Goal: Information Seeking & Learning: Check status

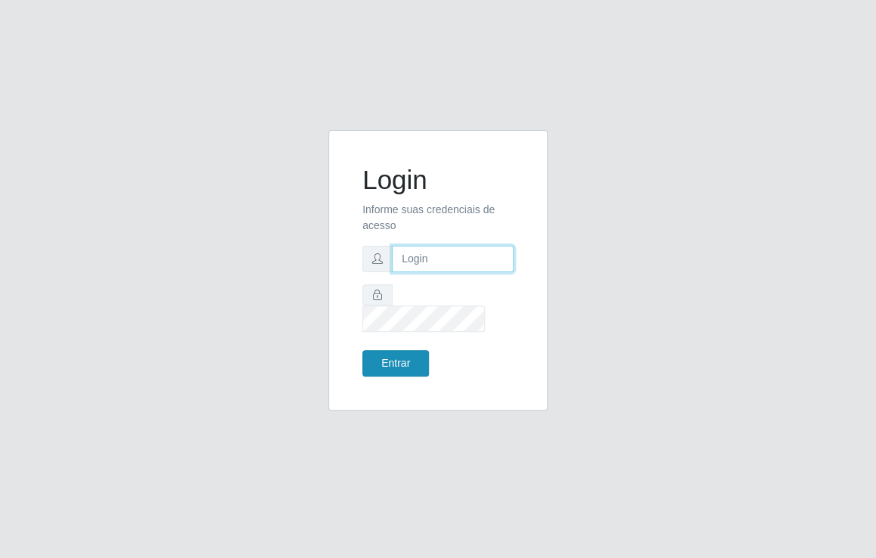
type input "[EMAIL_ADDRESS][DOMAIN_NAME]"
click at [412, 352] on button "Entrar" at bounding box center [395, 363] width 67 height 26
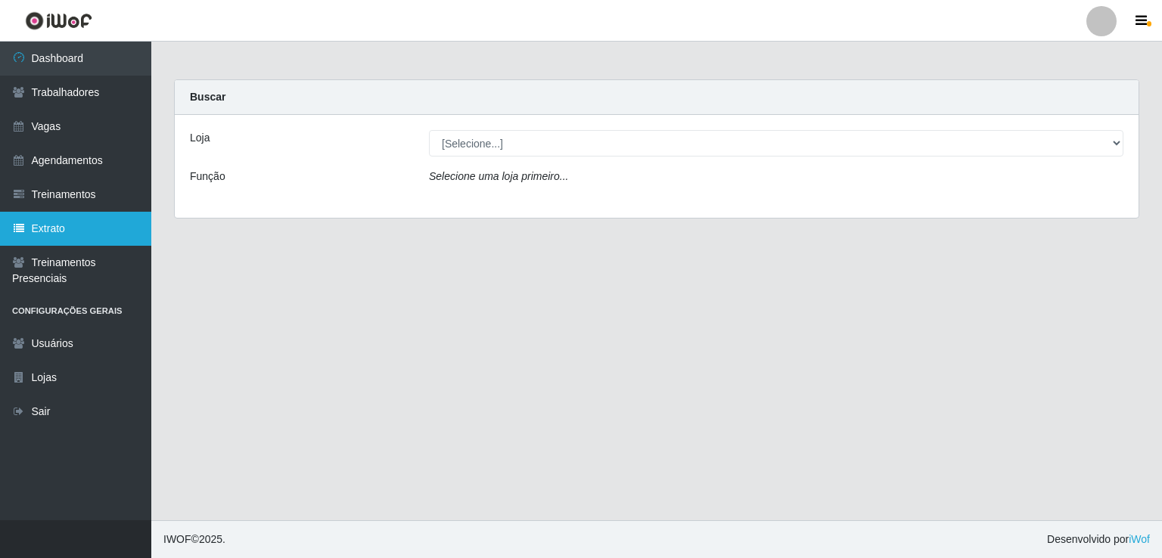
click at [64, 223] on link "Extrato" at bounding box center [75, 229] width 151 height 34
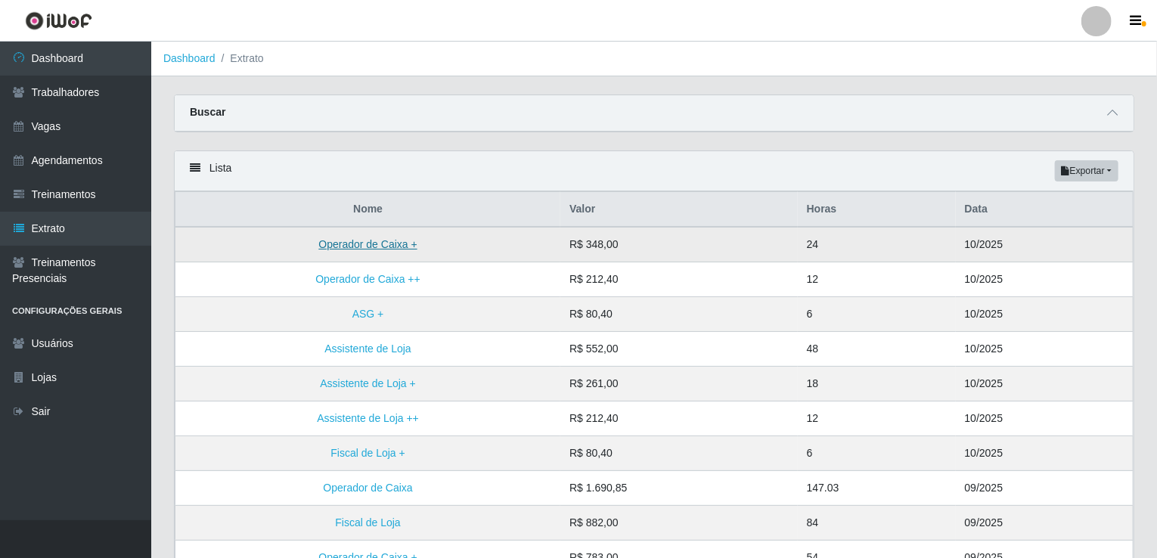
click at [342, 247] on link "Operador de Caixa +" at bounding box center [367, 244] width 98 height 12
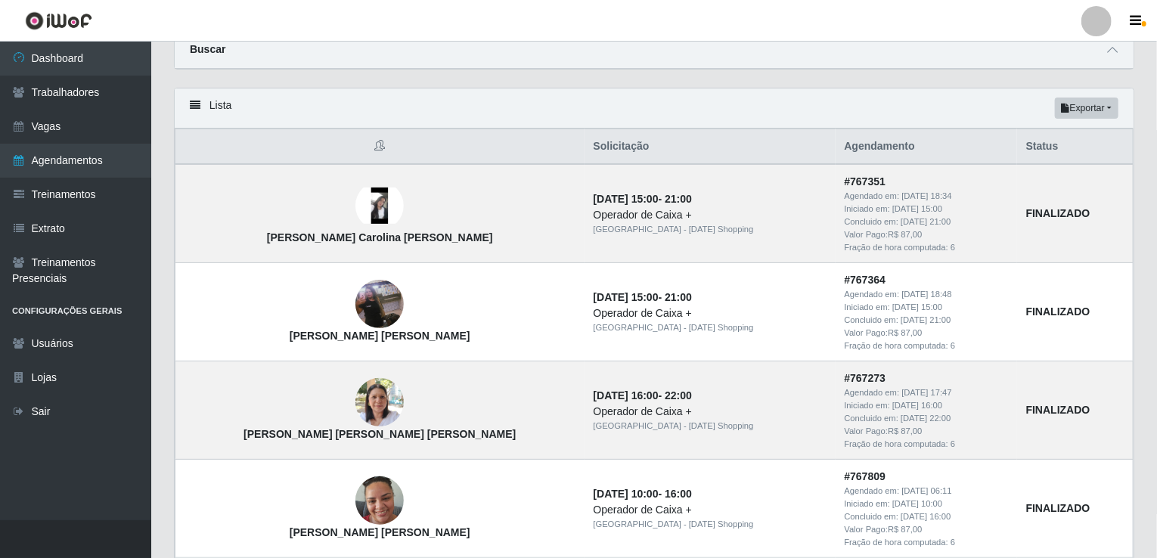
scroll to position [42, 0]
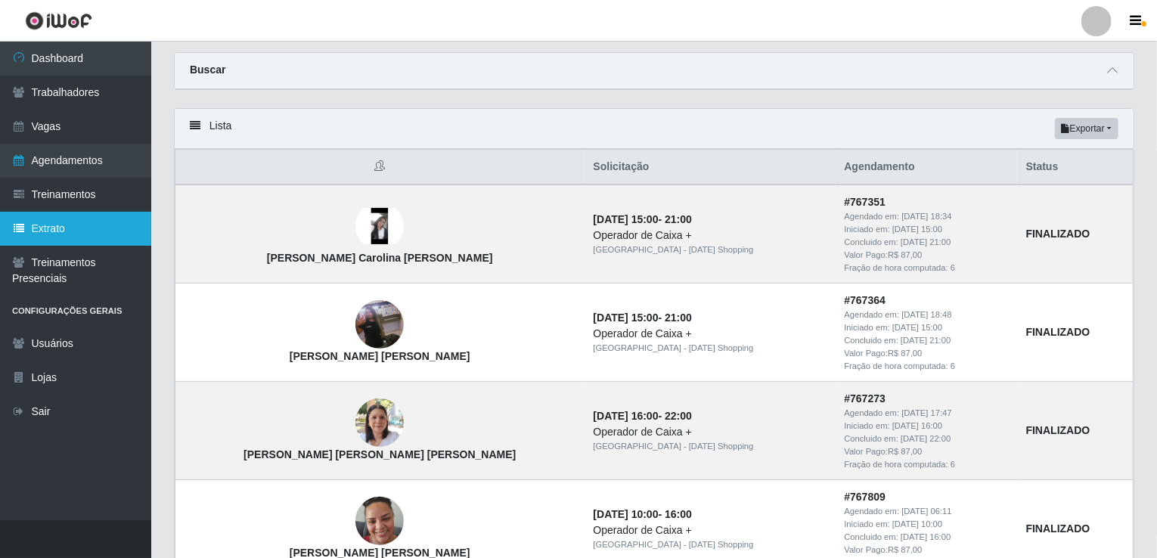
click at [100, 235] on link "Extrato" at bounding box center [75, 229] width 151 height 34
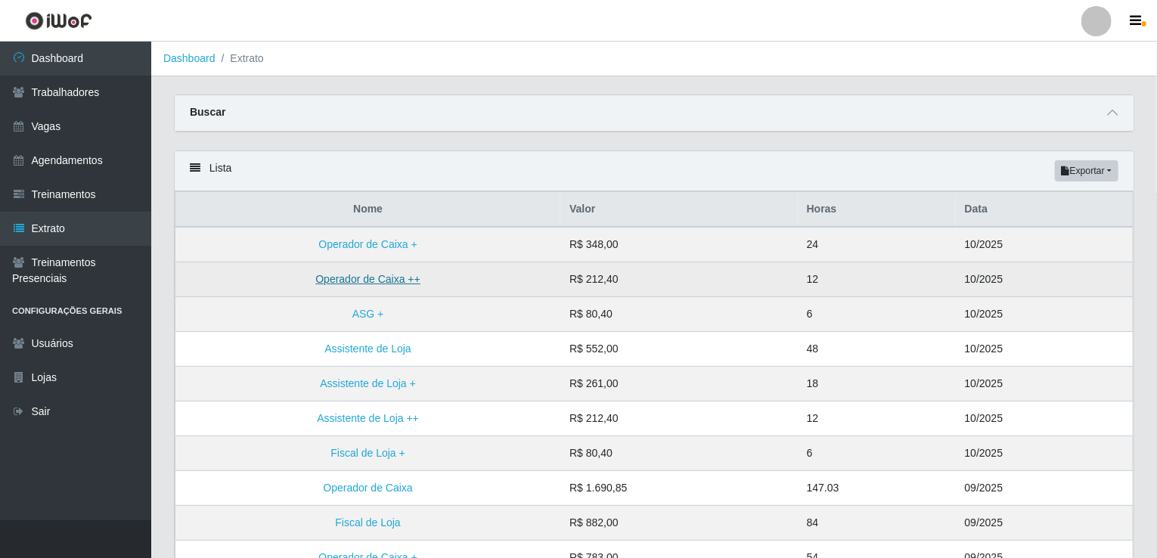
click at [332, 280] on link "Operador de Caixa ++" at bounding box center [367, 279] width 105 height 12
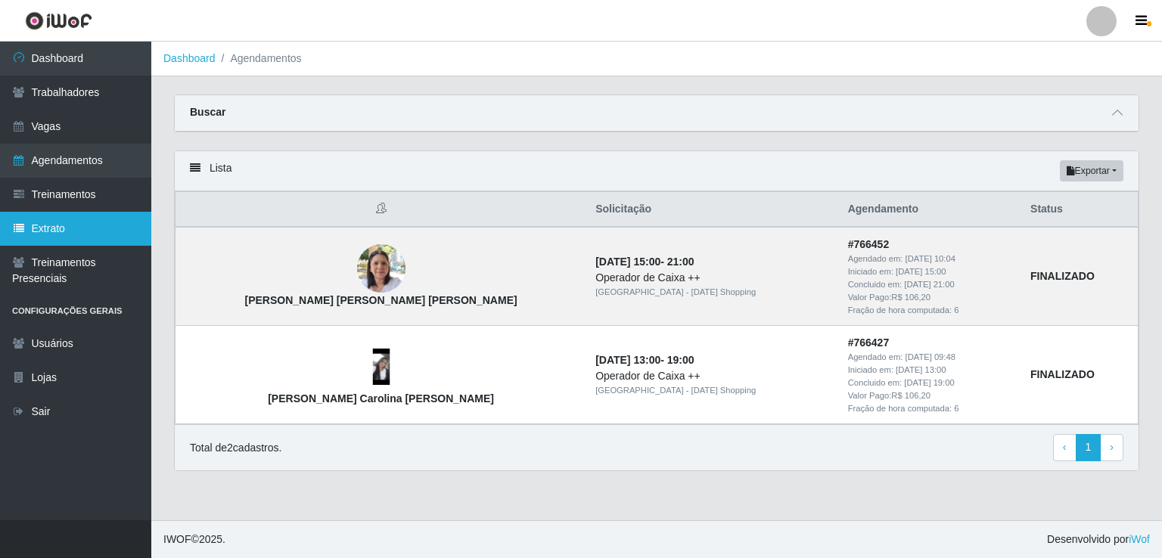
click at [91, 234] on link "Extrato" at bounding box center [75, 229] width 151 height 34
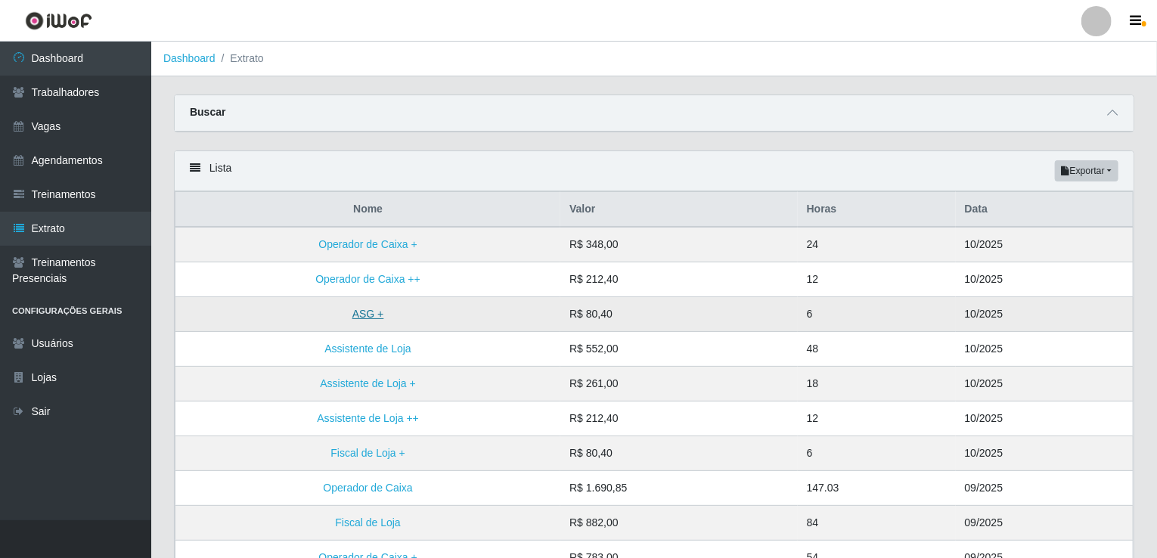
click at [365, 314] on link "ASG +" at bounding box center [369, 314] width 32 height 12
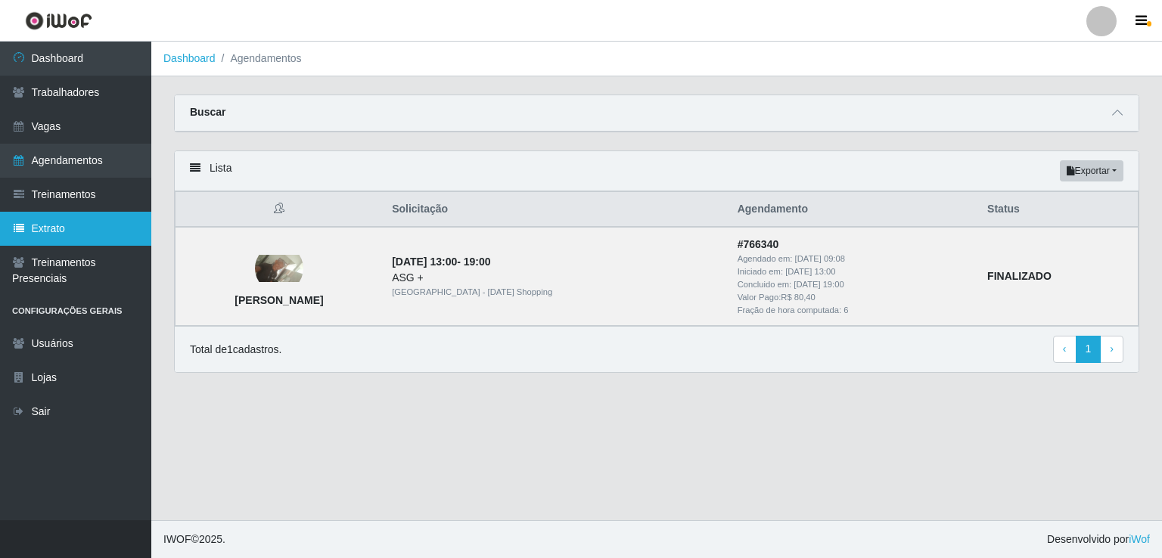
click at [89, 217] on link "Extrato" at bounding box center [75, 229] width 151 height 34
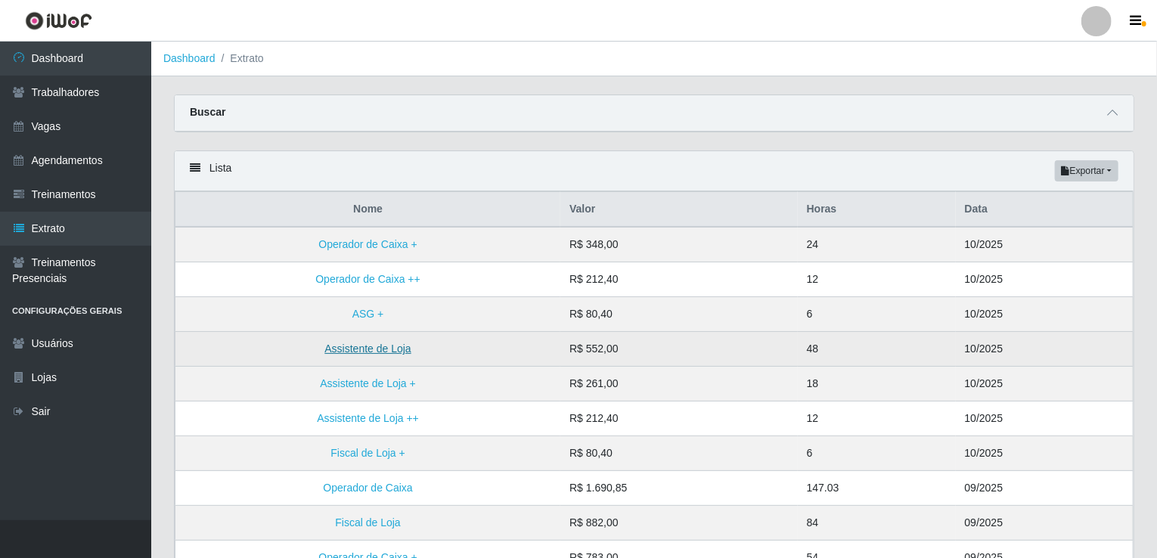
click at [347, 346] on link "Assistente de Loja" at bounding box center [368, 349] width 86 height 12
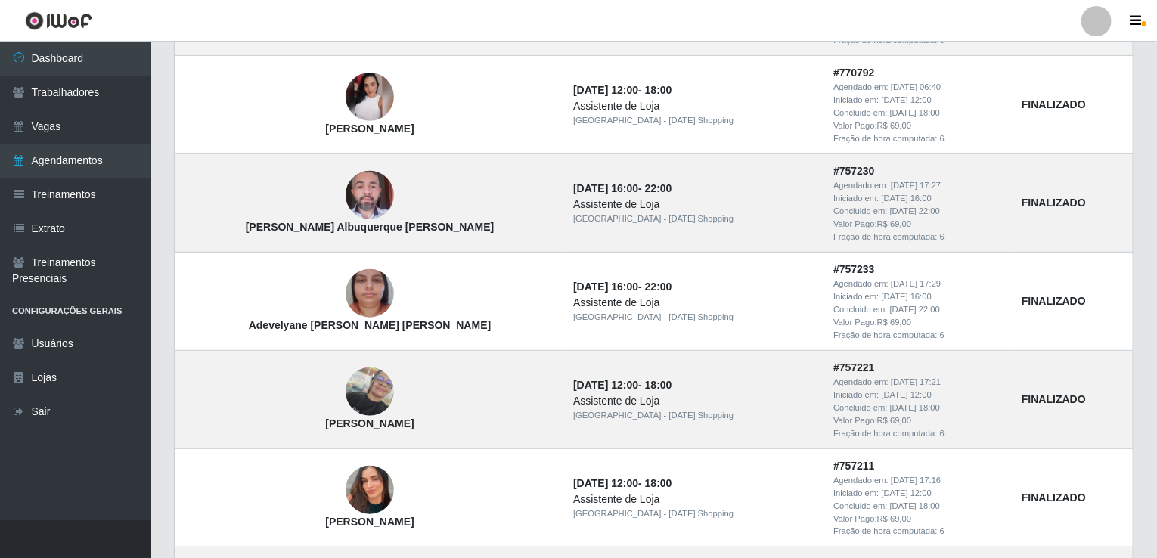
scroll to position [272, 0]
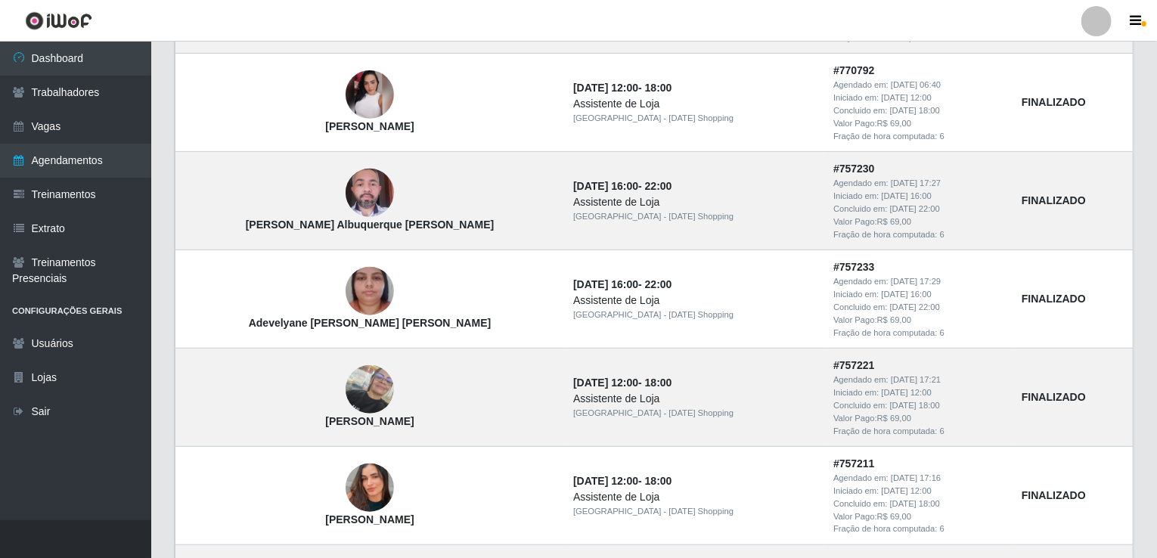
click at [347, 349] on td "[PERSON_NAME]" at bounding box center [371, 398] width 390 height 98
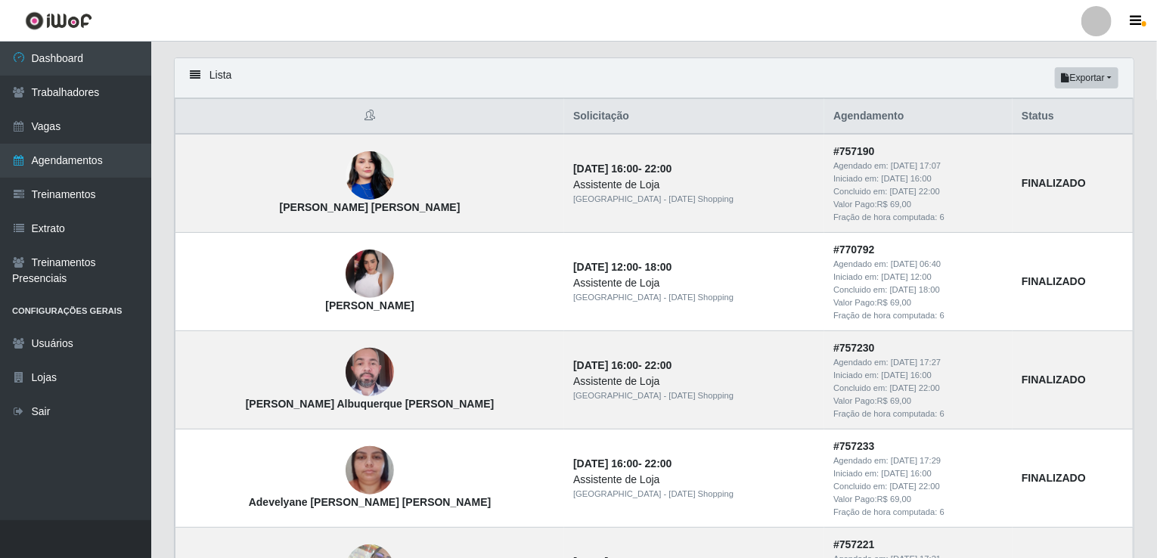
scroll to position [91, 0]
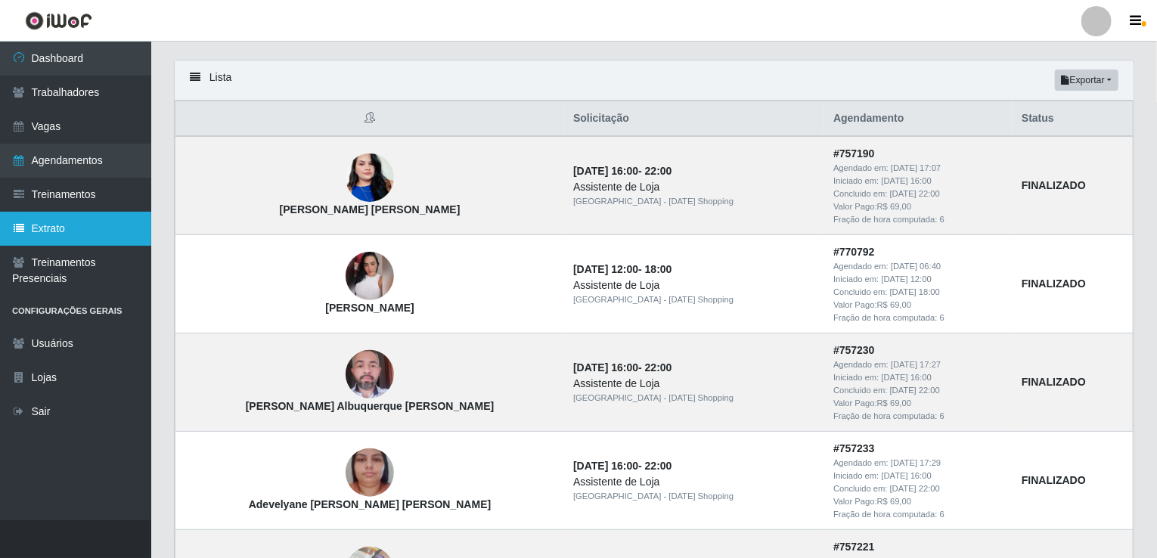
click at [36, 231] on link "Extrato" at bounding box center [75, 229] width 151 height 34
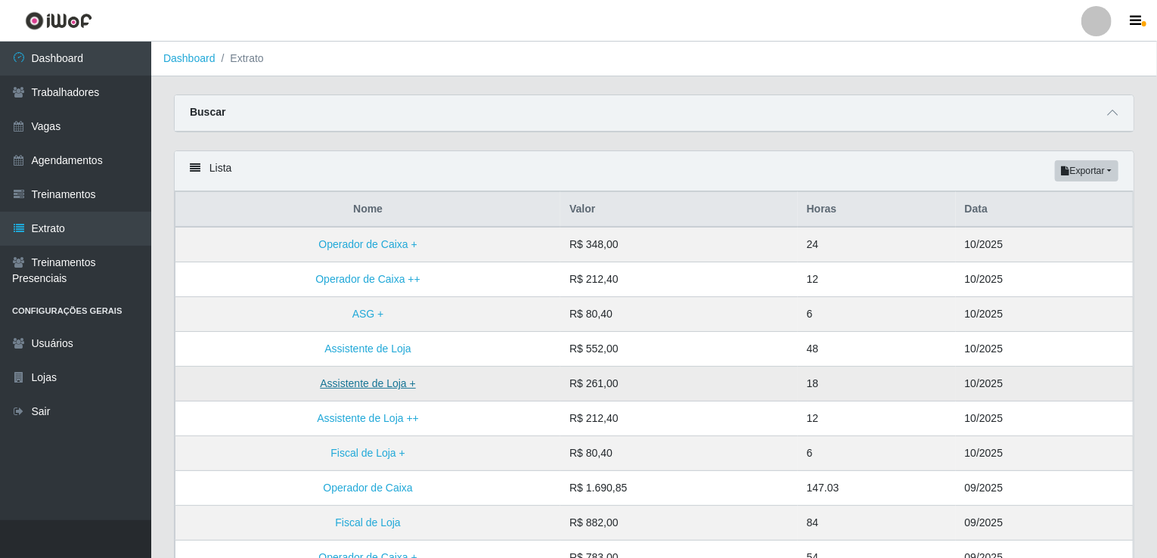
click at [376, 381] on link "Assistente de Loja +" at bounding box center [367, 383] width 95 height 12
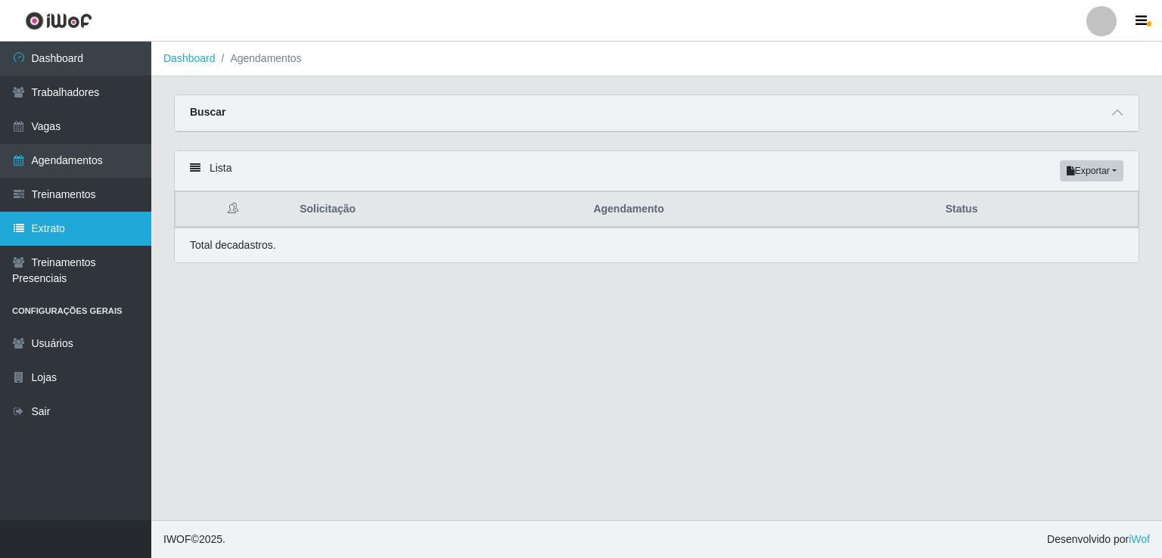
click at [76, 228] on link "Extrato" at bounding box center [75, 229] width 151 height 34
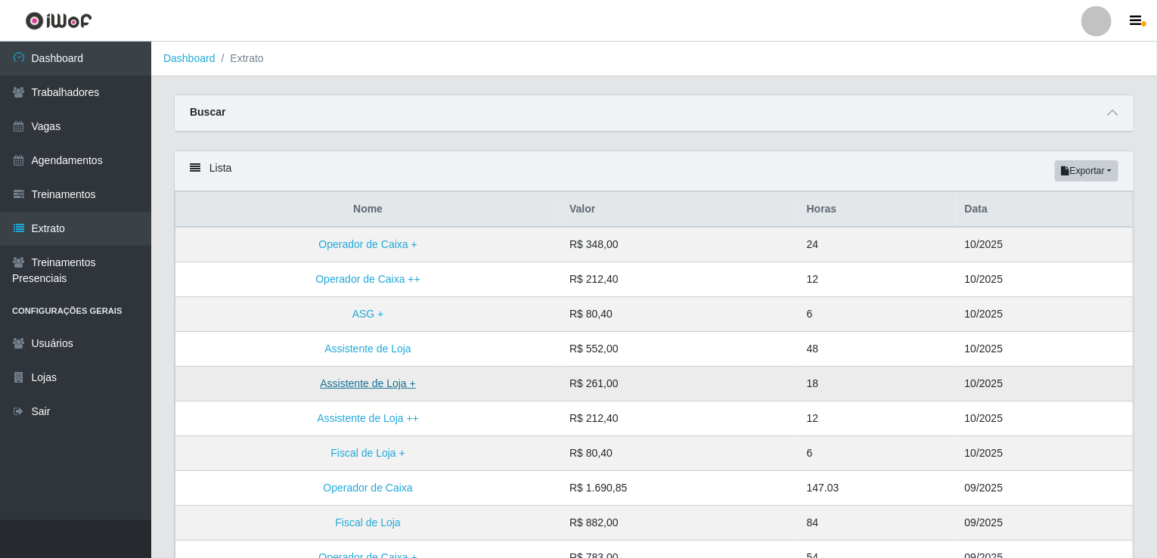
click at [379, 381] on link "Assistente de Loja +" at bounding box center [367, 383] width 95 height 12
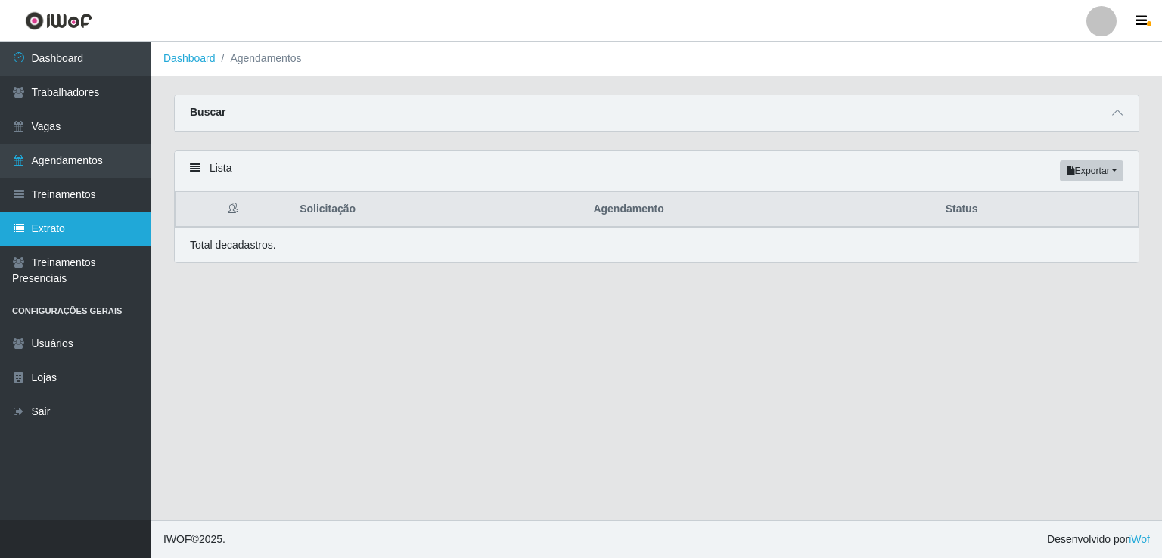
click at [89, 227] on link "Extrato" at bounding box center [75, 229] width 151 height 34
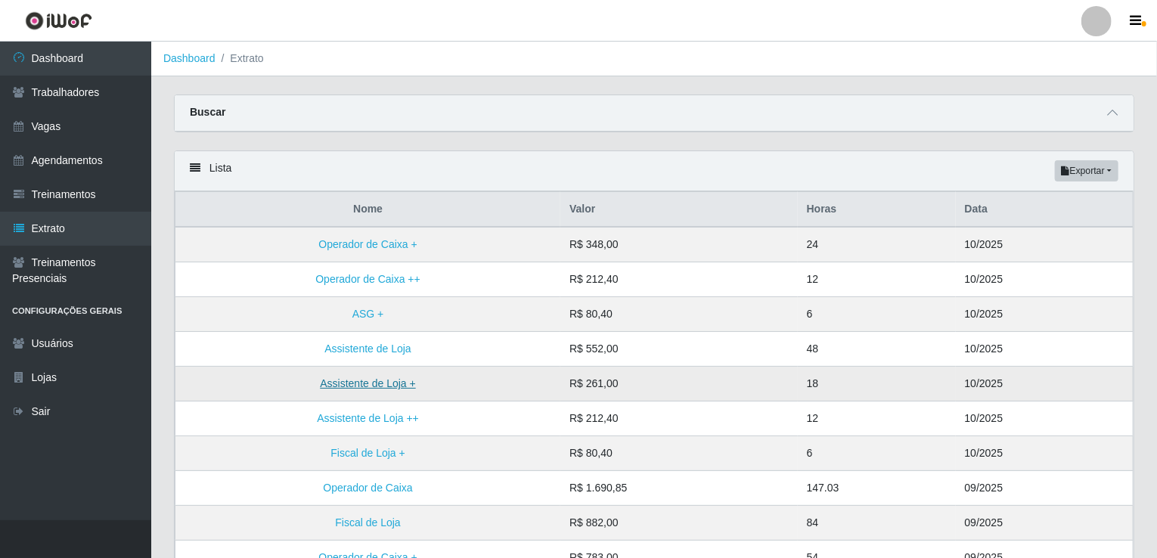
click at [366, 388] on link "Assistente de Loja +" at bounding box center [367, 383] width 95 height 12
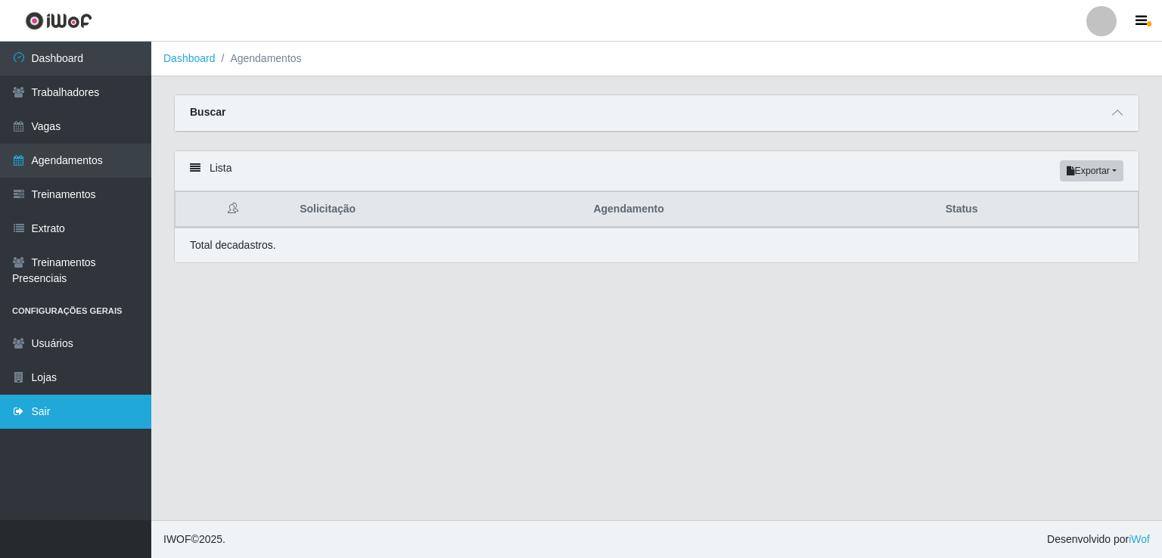
click at [65, 402] on link "Sair" at bounding box center [75, 412] width 151 height 34
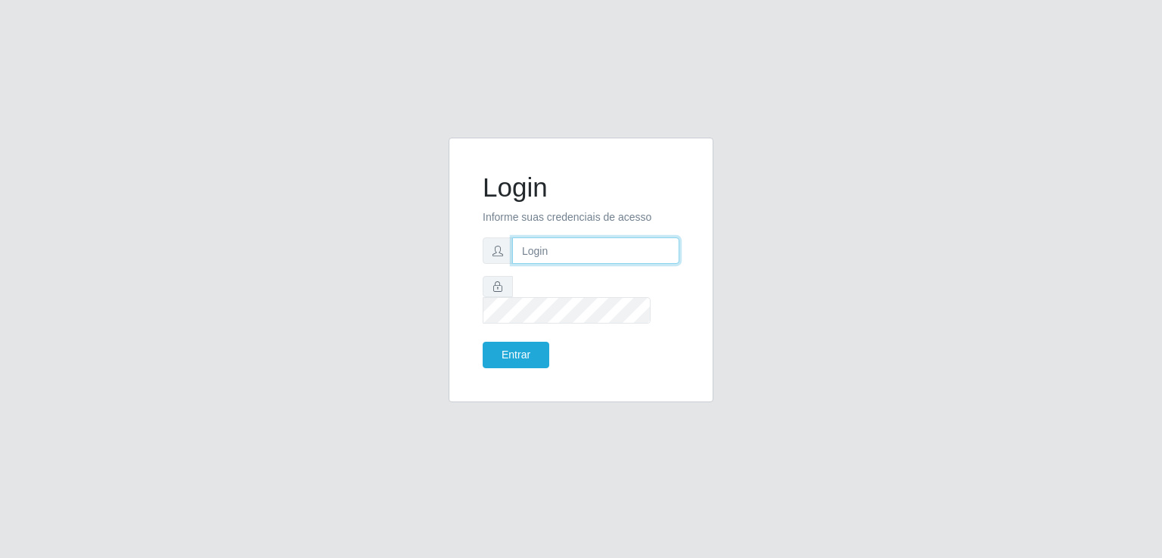
type input "[EMAIL_ADDRESS][DOMAIN_NAME]"
click at [514, 347] on button "Entrar" at bounding box center [516, 355] width 67 height 26
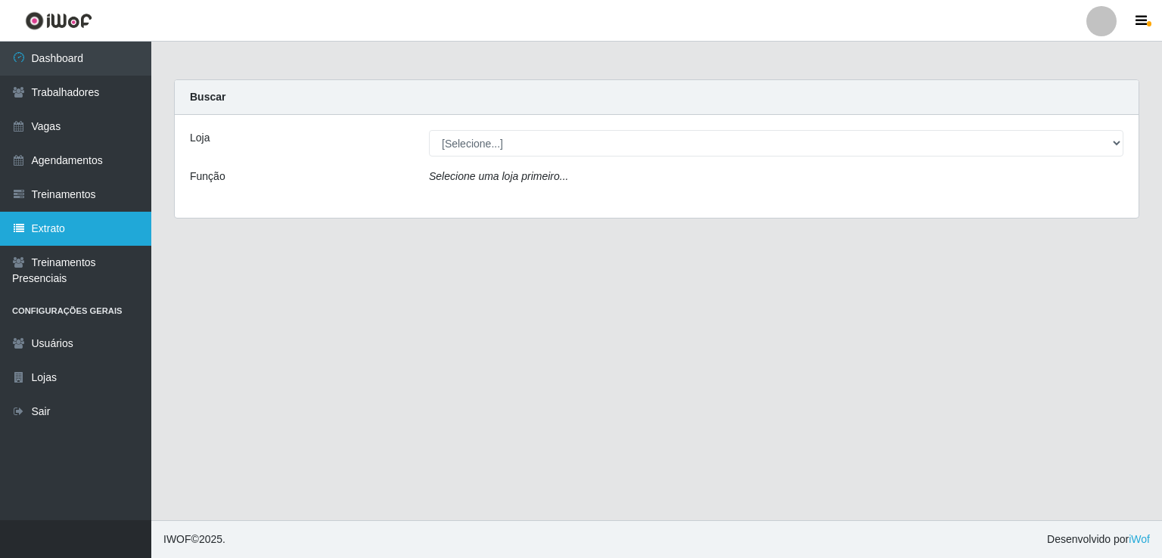
click at [59, 227] on link "Extrato" at bounding box center [75, 229] width 151 height 34
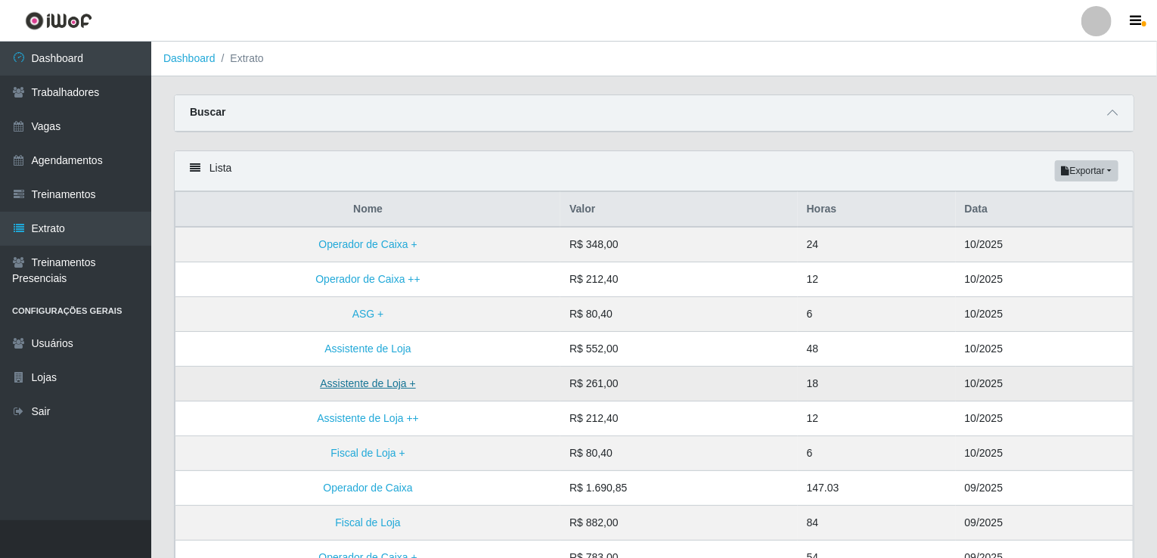
click at [399, 387] on link "Assistente de Loja +" at bounding box center [367, 383] width 95 height 12
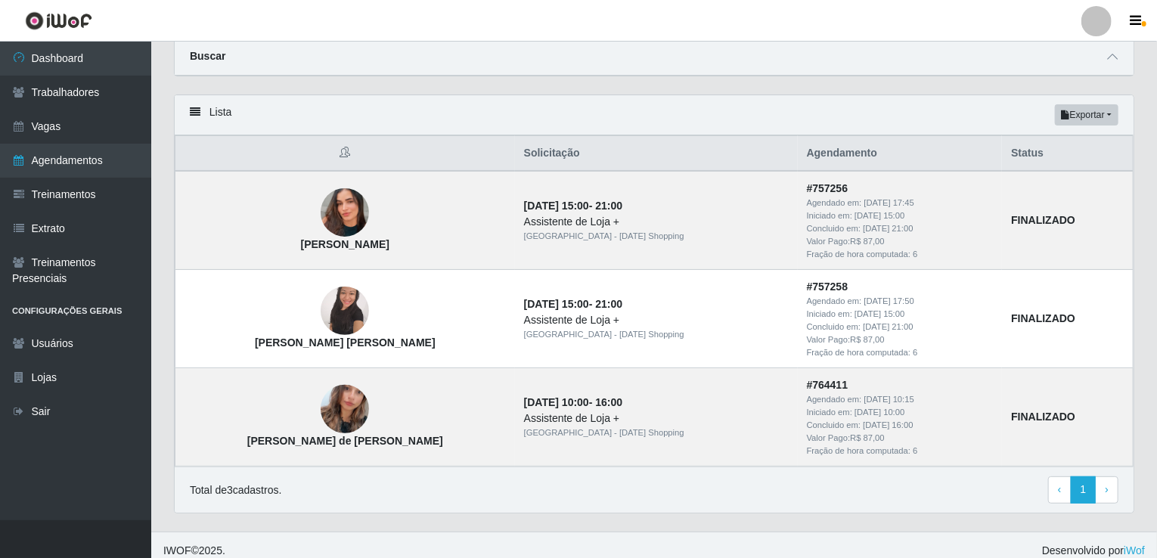
scroll to position [65, 0]
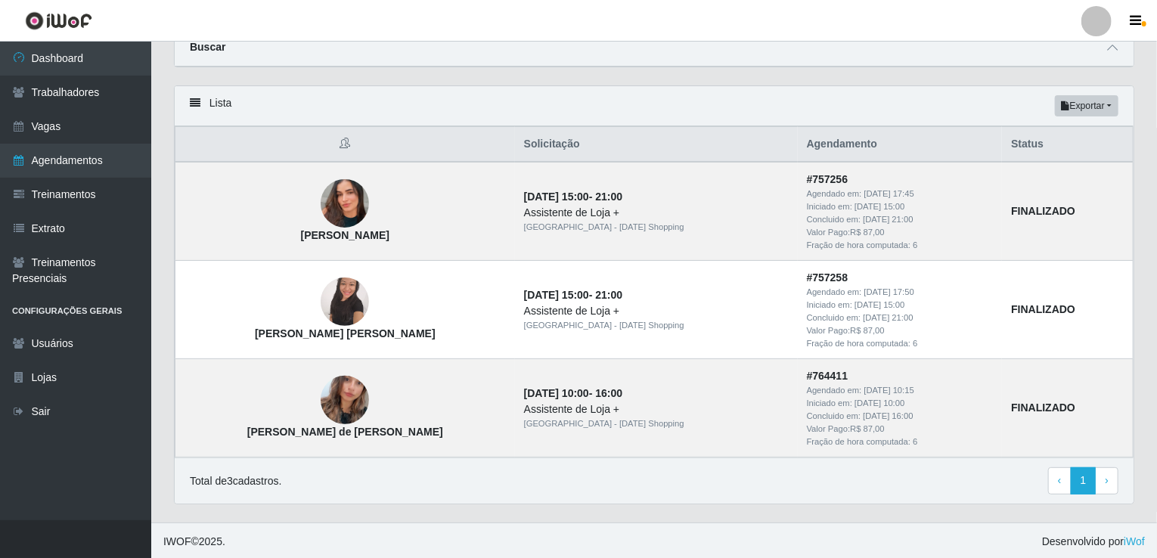
click at [399, 387] on td "[PERSON_NAME] de [PERSON_NAME]" at bounding box center [346, 408] width 340 height 98
click at [70, 216] on link "Extrato" at bounding box center [75, 229] width 151 height 34
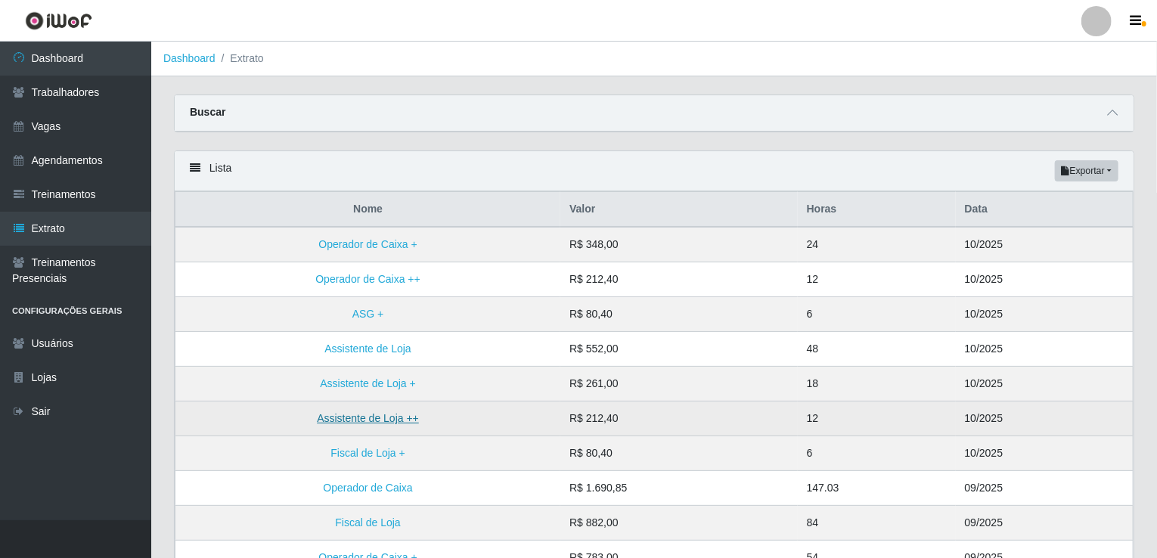
click at [374, 418] on link "Assistente de Loja ++" at bounding box center [368, 418] width 102 height 12
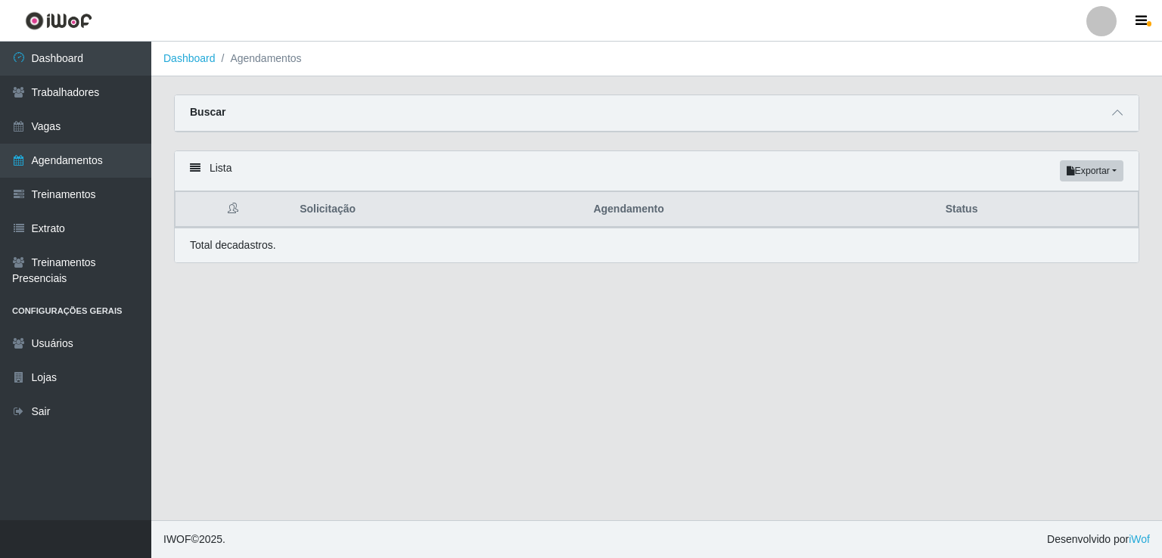
click at [412, 402] on main "Dashboard Agendamentos Carregando... Buscar Início em [DATE] Término em [DATE] …" at bounding box center [656, 281] width 1011 height 479
click at [84, 228] on link "Extrato" at bounding box center [75, 229] width 151 height 34
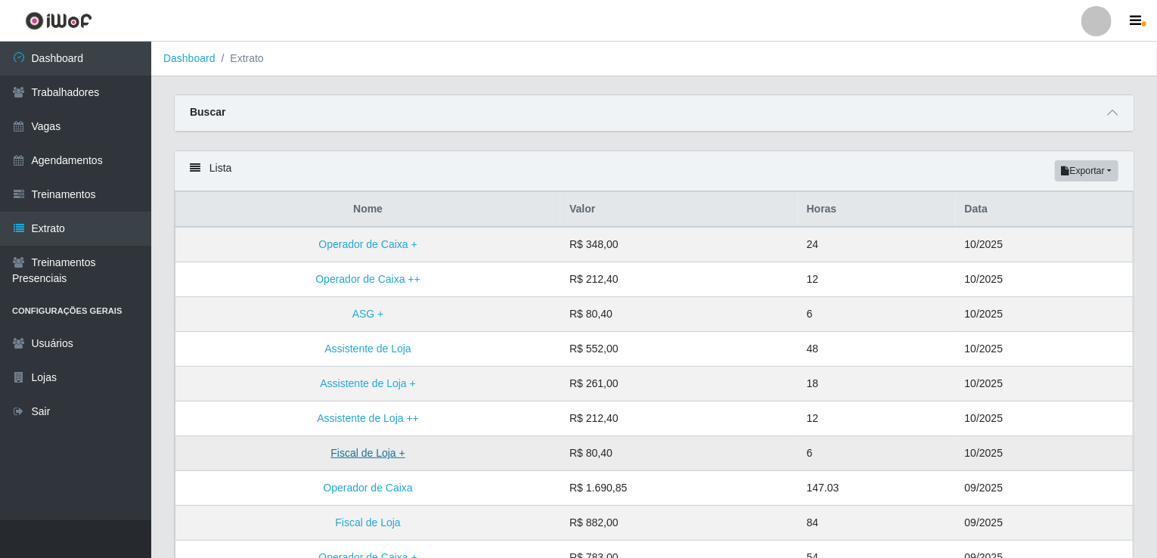
click at [356, 453] on link "Fiscal de Loja +" at bounding box center [368, 453] width 74 height 12
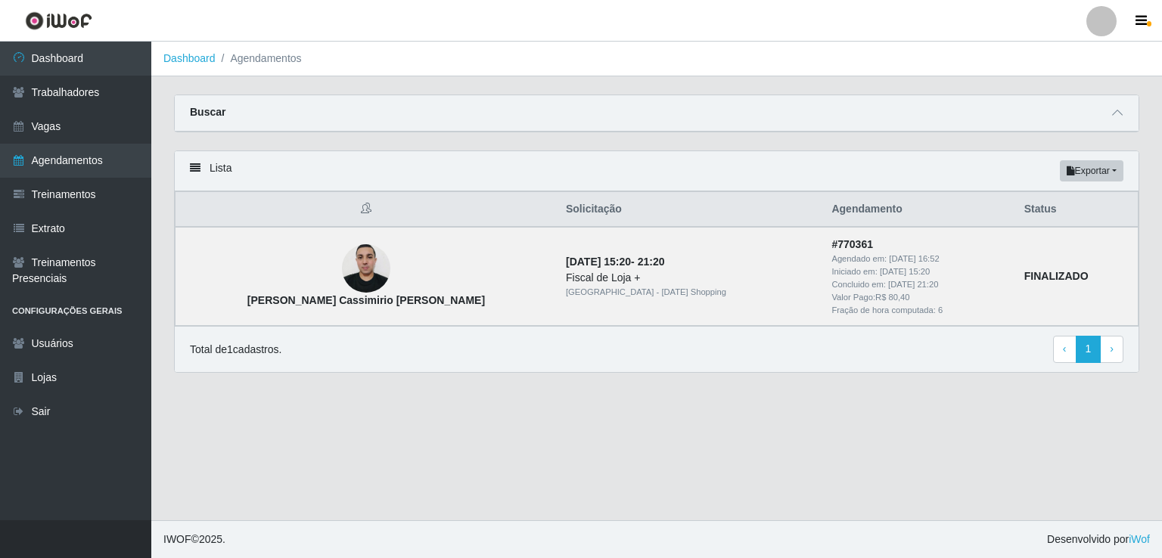
click at [356, 453] on main "Dashboard Agendamentos Carregando... Buscar Início em [DATE] Término em [DATE] …" at bounding box center [656, 281] width 1011 height 479
click at [78, 222] on link "Extrato" at bounding box center [75, 229] width 151 height 34
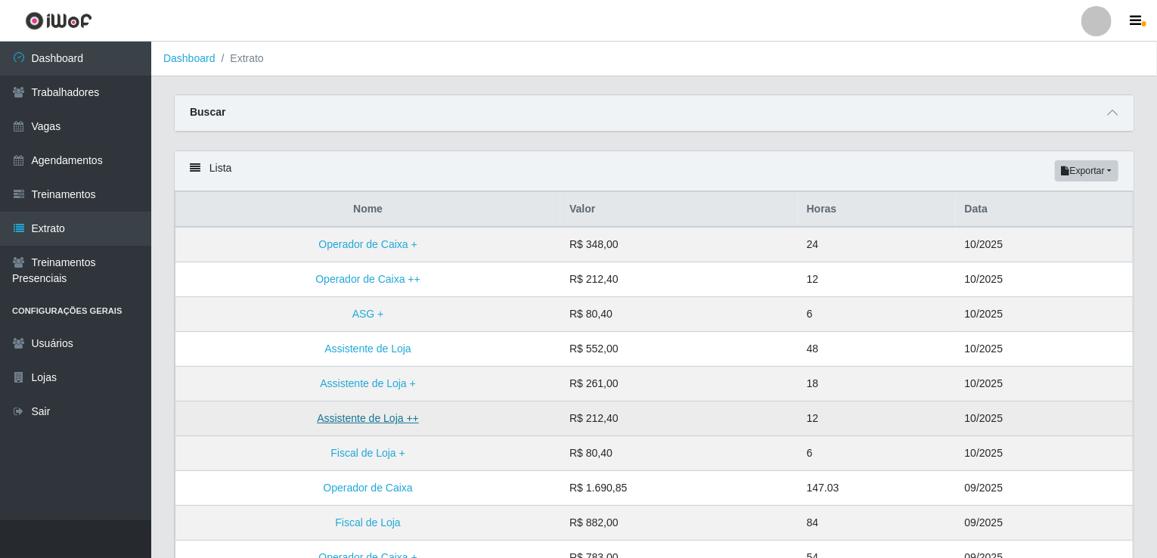
click at [378, 412] on link "Assistente de Loja ++" at bounding box center [368, 418] width 102 height 12
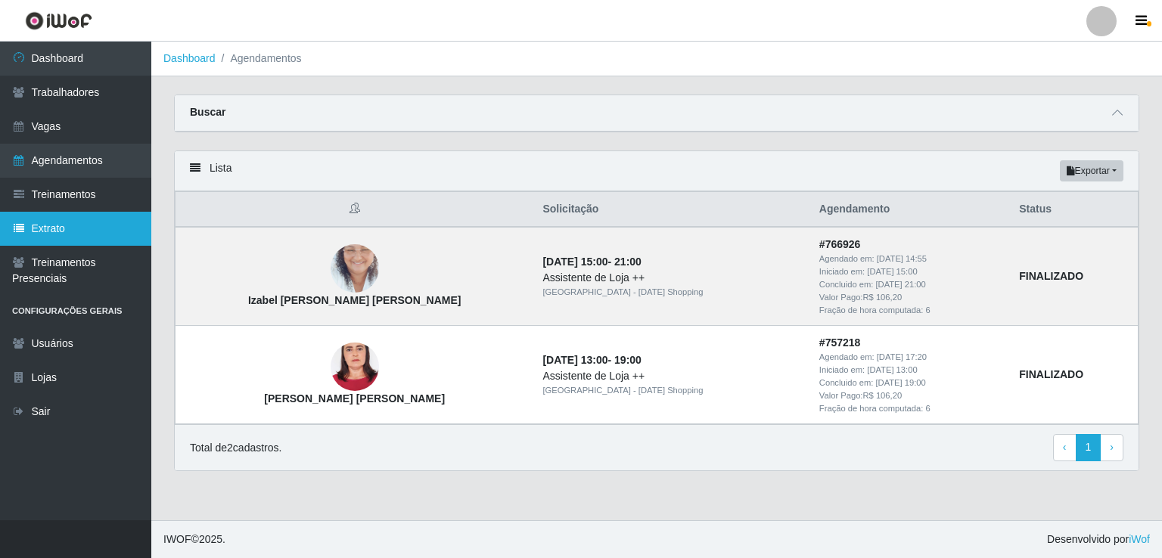
click at [79, 218] on link "Extrato" at bounding box center [75, 229] width 151 height 34
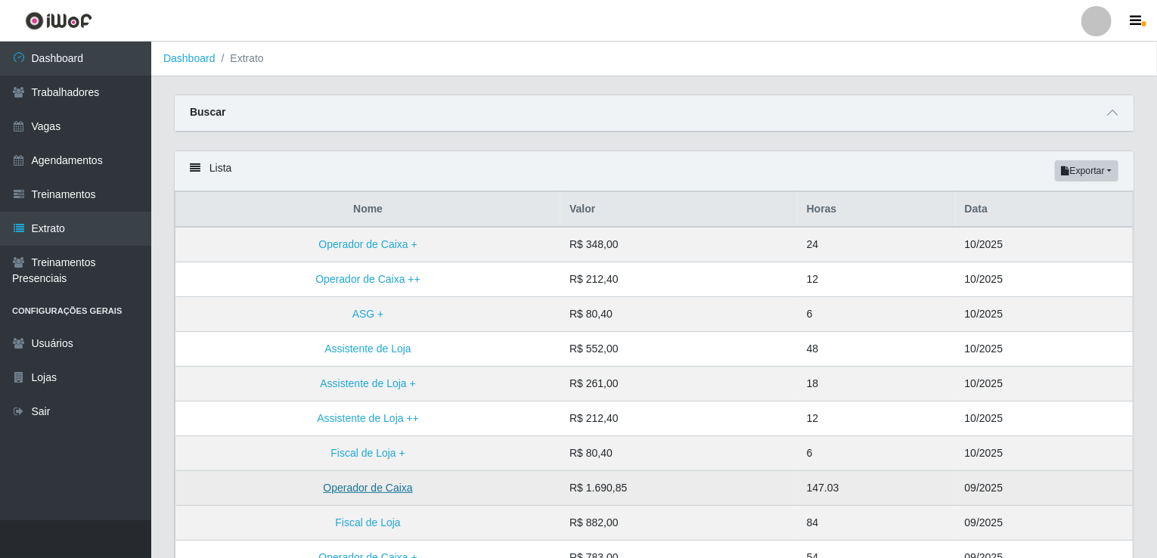
click at [399, 483] on link "Operador de Caixa" at bounding box center [367, 488] width 89 height 12
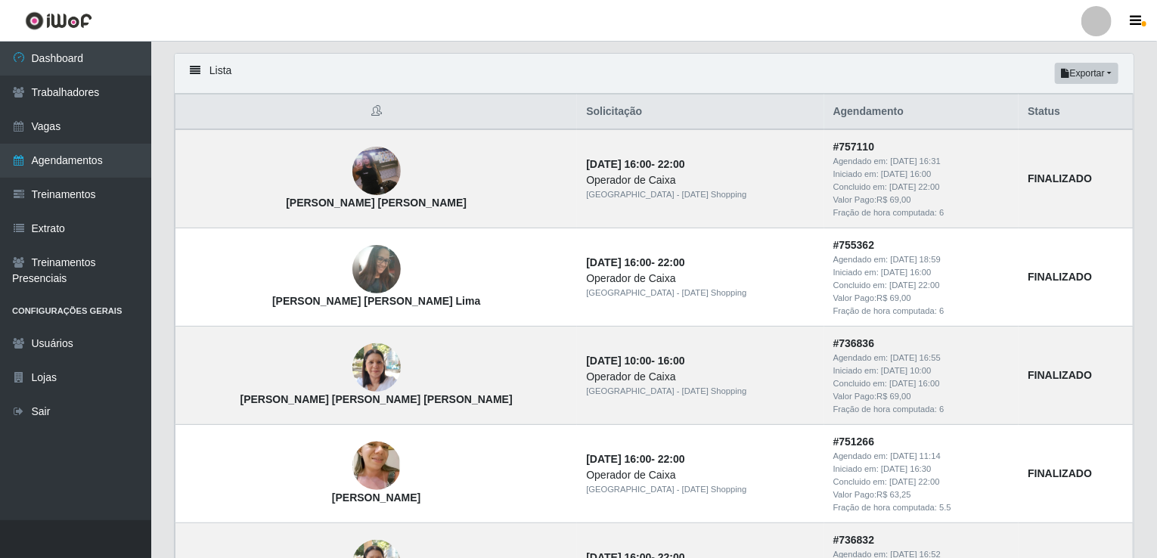
scroll to position [121, 0]
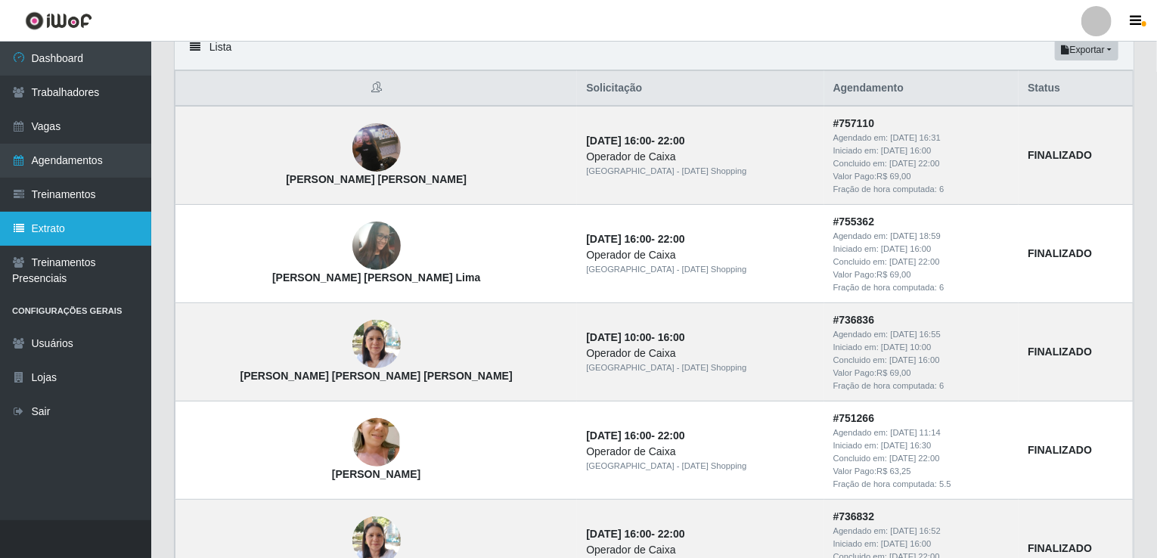
click at [79, 212] on link "Extrato" at bounding box center [75, 229] width 151 height 34
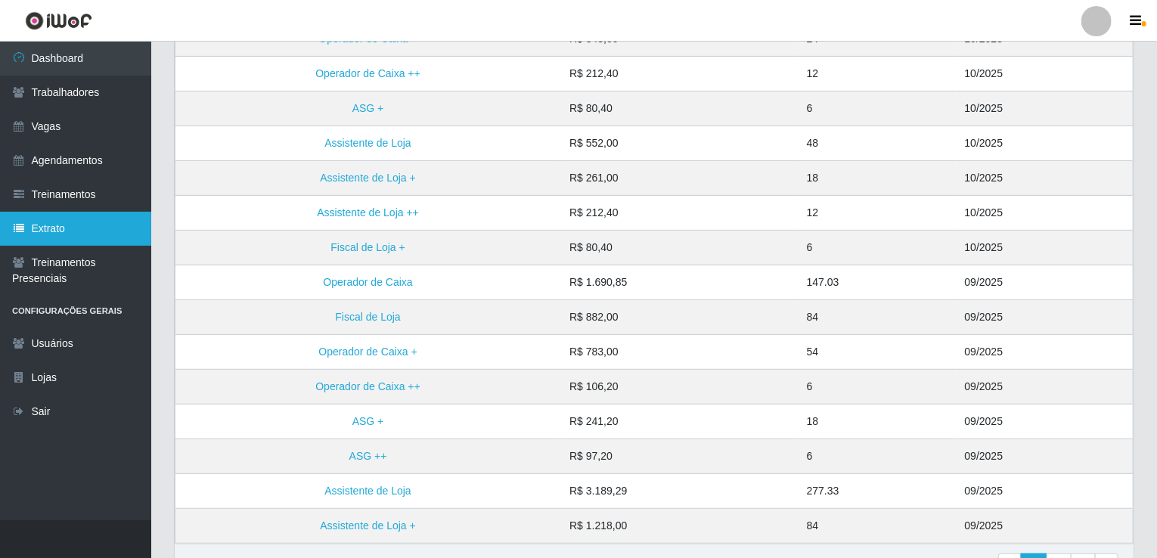
scroll to position [212, 0]
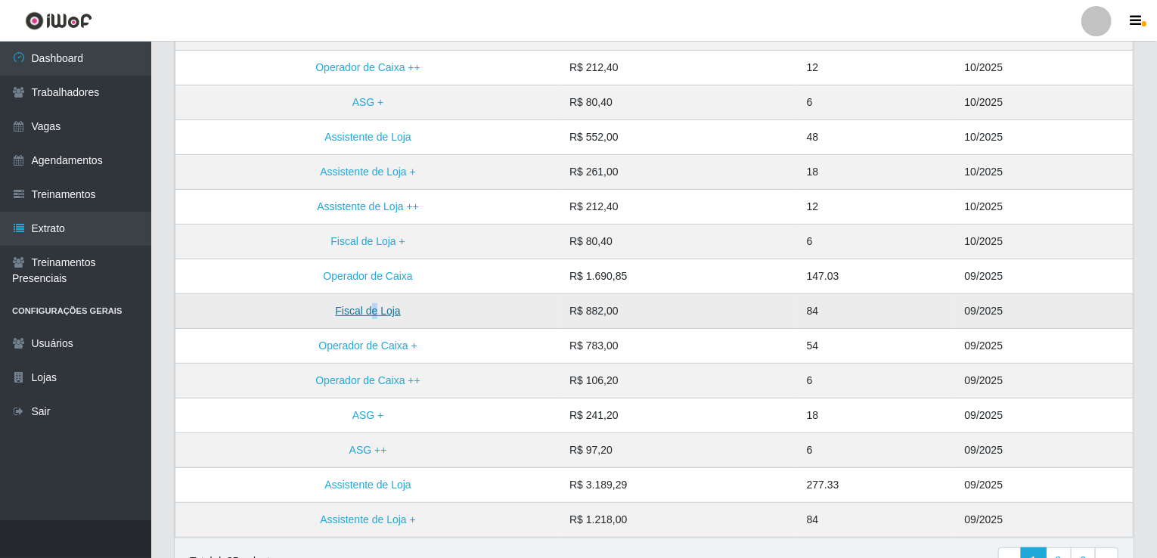
drag, startPoint x: 381, startPoint y: 300, endPoint x: 372, endPoint y: 312, distance: 15.1
click at [372, 312] on td "Fiscal de Loja" at bounding box center [369, 311] width 386 height 35
click at [372, 312] on link "Fiscal de Loja" at bounding box center [367, 311] width 65 height 12
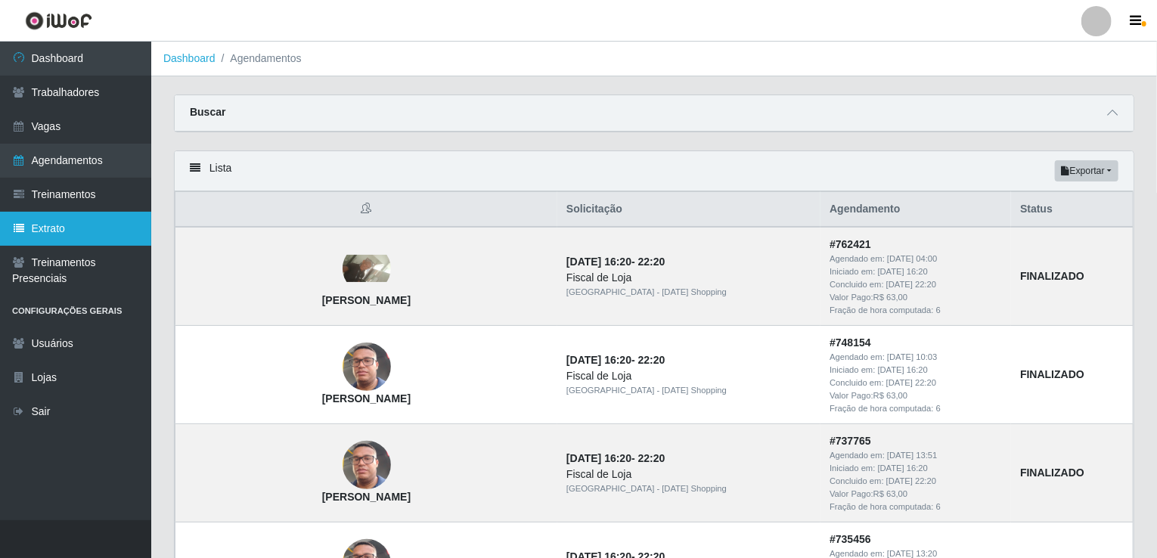
click at [99, 228] on link "Extrato" at bounding box center [75, 229] width 151 height 34
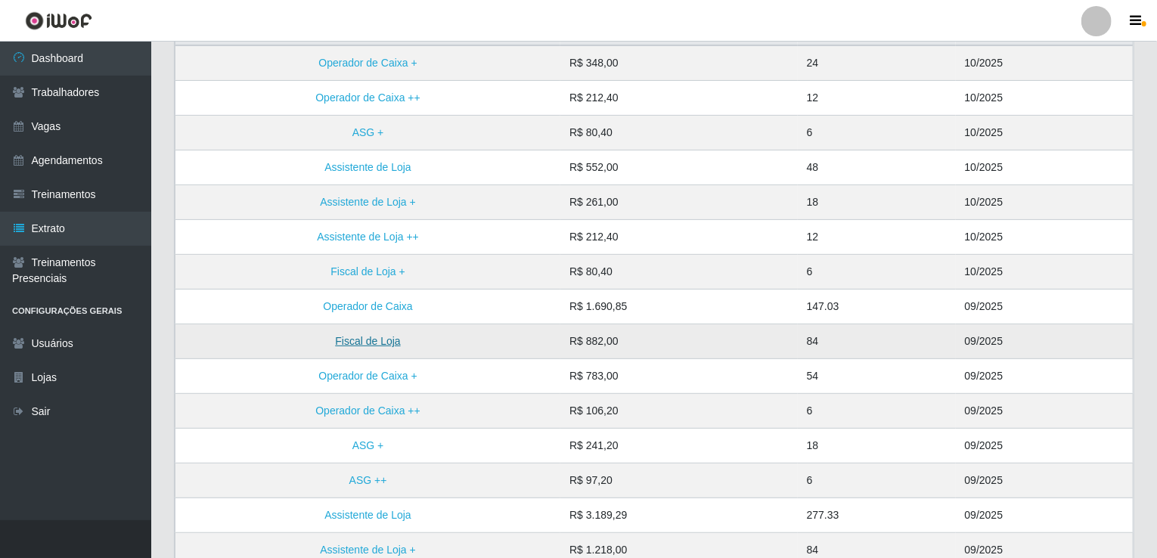
scroll to position [212, 0]
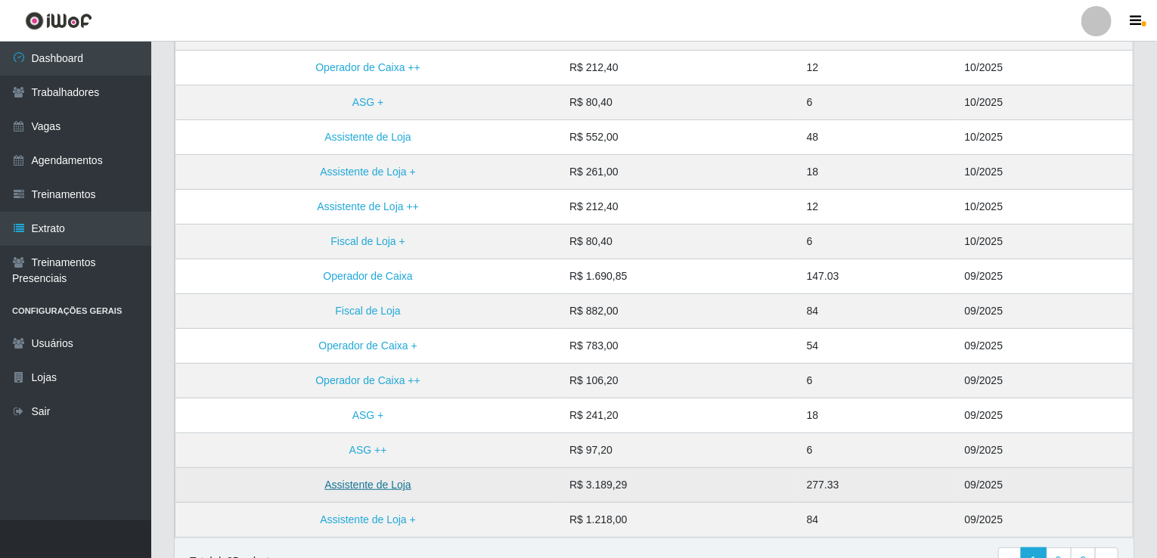
click at [398, 486] on link "Assistente de Loja" at bounding box center [368, 485] width 86 height 12
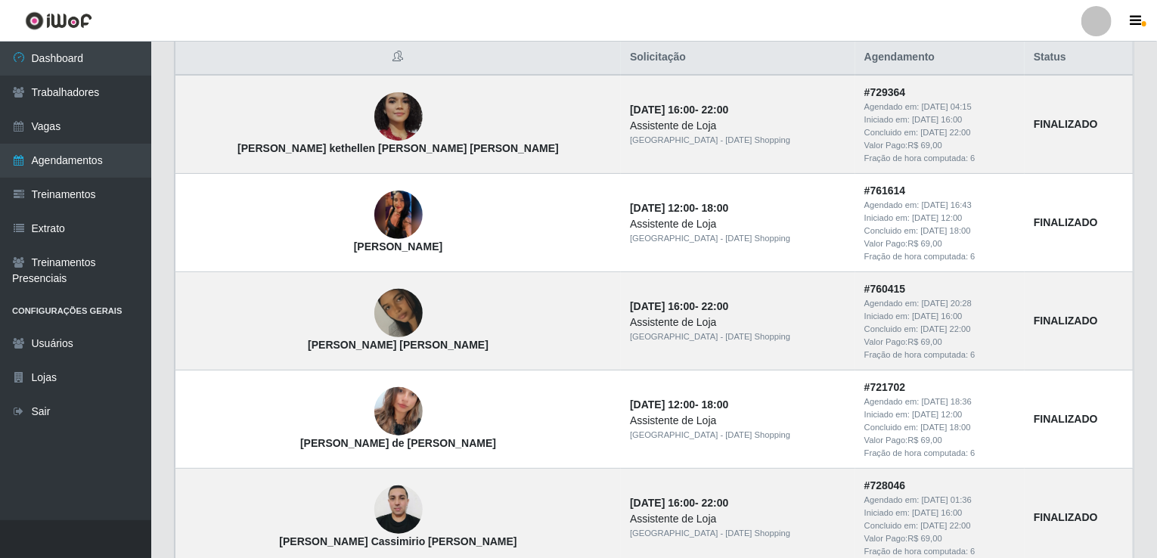
scroll to position [151, 0]
click at [875, 26] on icon "button" at bounding box center [1136, 21] width 11 height 14
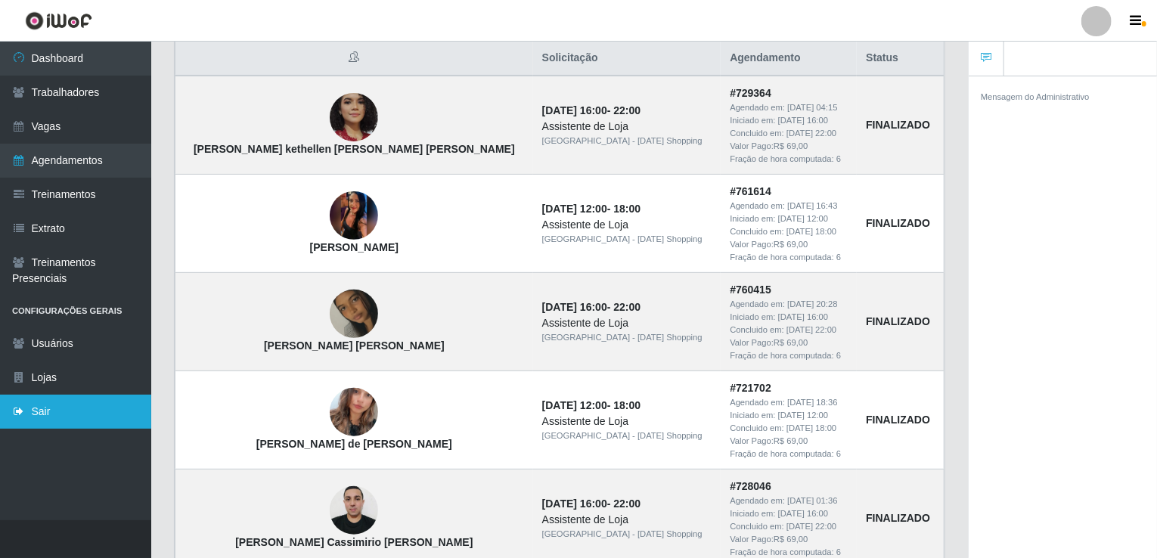
click at [31, 413] on link "Sair" at bounding box center [75, 412] width 151 height 34
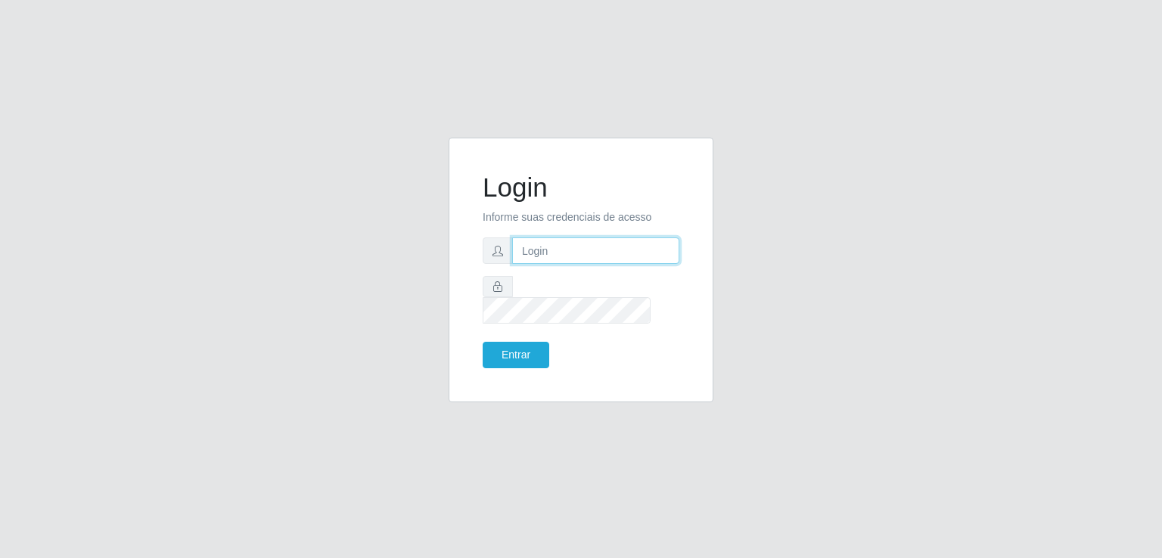
type input "[EMAIL_ADDRESS][DOMAIN_NAME]"
